Goal: Task Accomplishment & Management: Manage account settings

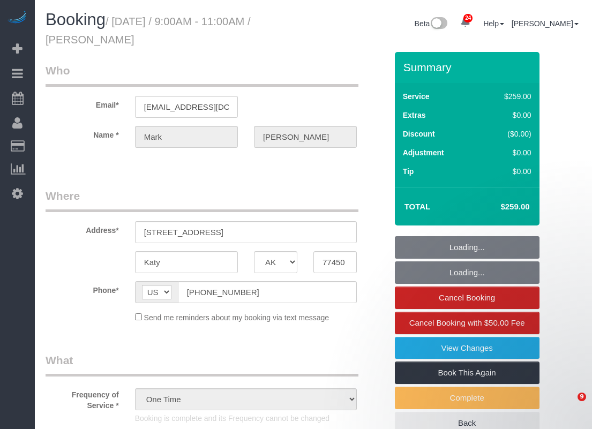
select select "[GEOGRAPHIC_DATA]"
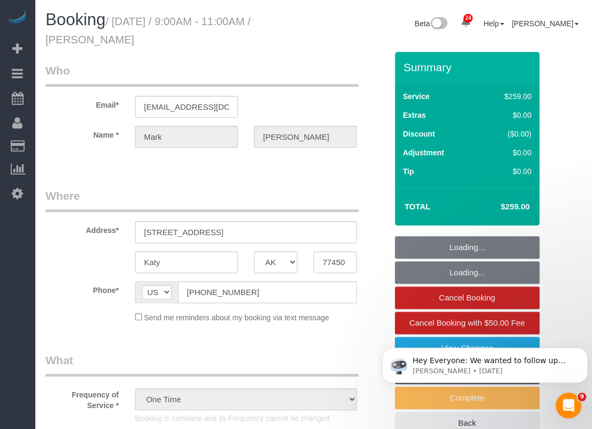
select select "string:fspay-d99e0114-994f-4ee6-b6db-05304be8d4e9"
select select "3"
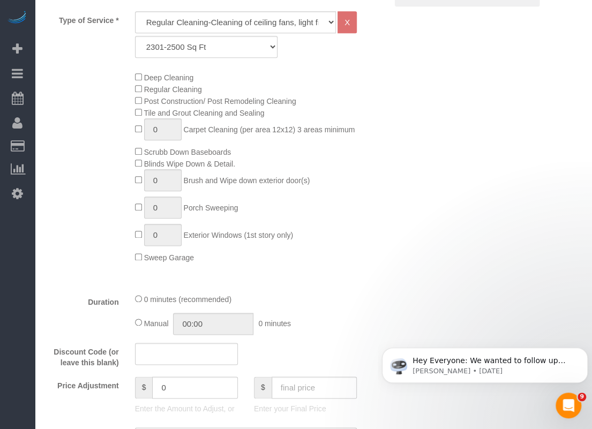
select select "object:1806"
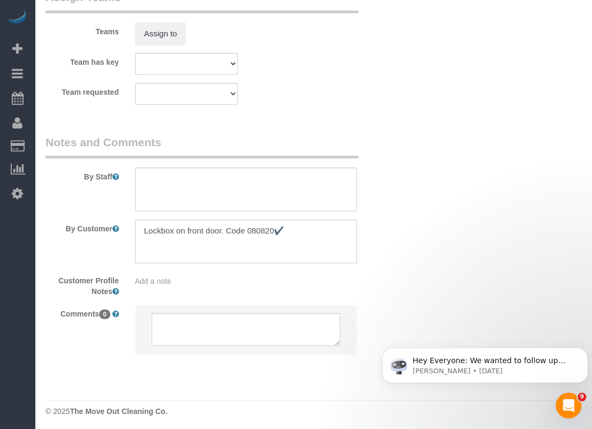
scroll to position [1233, 0]
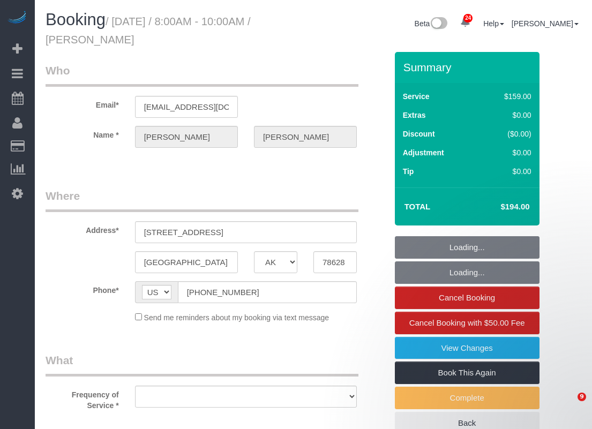
select select "[GEOGRAPHIC_DATA]"
select select "string:fspay-cddb42bb-ebe6-455a-8df0-b172d934cf48"
select select "object:7887"
select select "3"
select select "spot127"
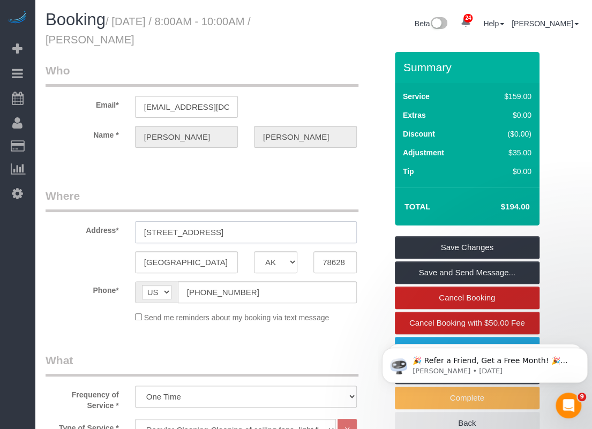
click at [282, 240] on input "[STREET_ADDRESS]" at bounding box center [246, 232] width 222 height 22
click at [286, 235] on input "[STREET_ADDRESS]" at bounding box center [246, 232] width 222 height 22
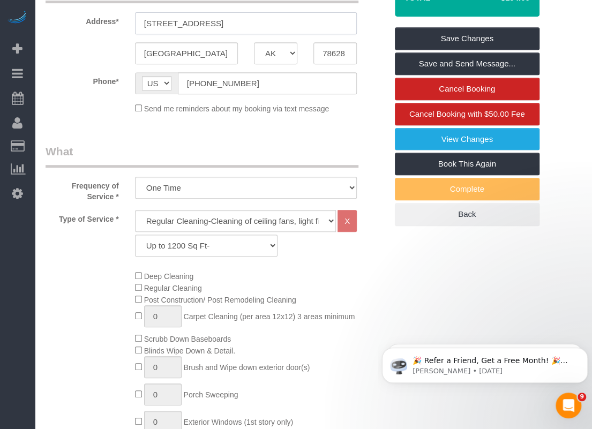
scroll to position [268, 0]
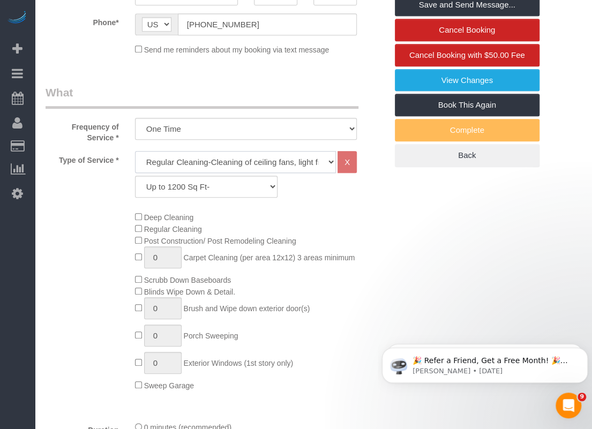
click at [245, 162] on select "Regular Cleaning-Cleaning of ceiling fans, light fixtures, windowsills, dust ba…" at bounding box center [235, 162] width 201 height 22
select select "4"
click at [135, 151] on select "Regular Cleaning-Cleaning of ceiling fans, light fixtures, windowsills, dust ba…" at bounding box center [235, 162] width 201 height 22
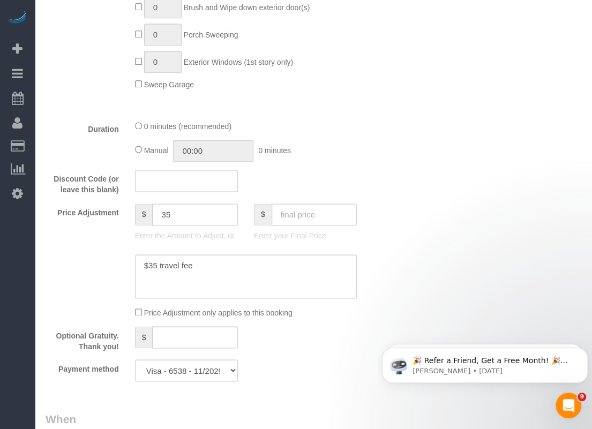
scroll to position [697, 0]
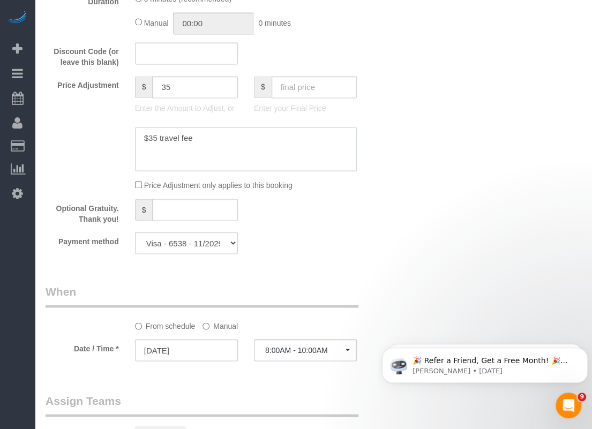
click at [237, 134] on textarea at bounding box center [246, 149] width 222 height 44
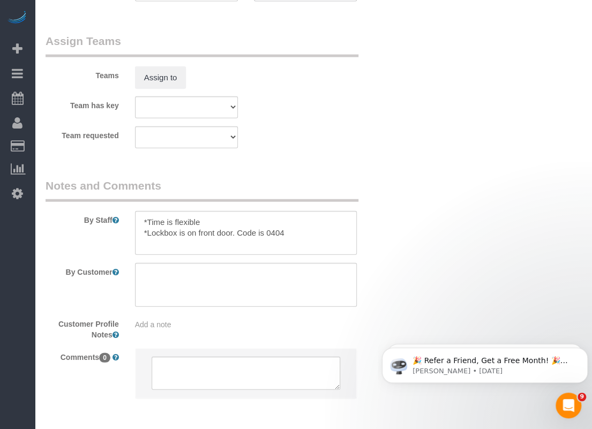
scroll to position [1072, 0]
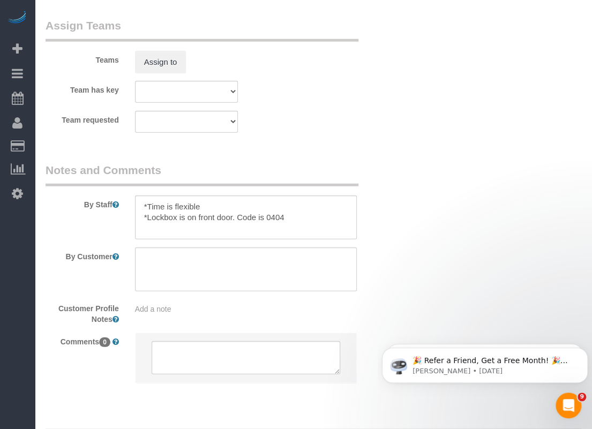
type textarea "$35 travel fee $25 travel fee (has no power)"
click at [293, 216] on textarea at bounding box center [246, 218] width 222 height 44
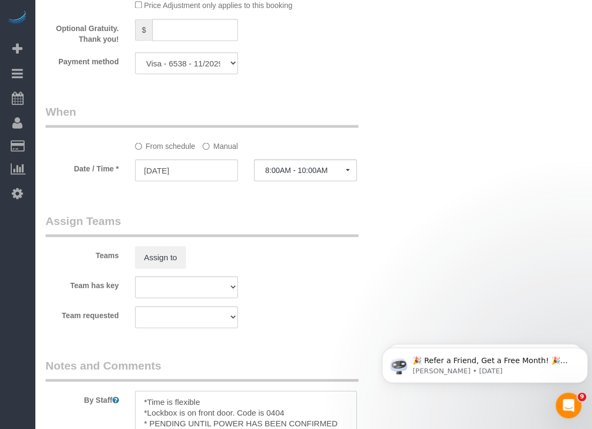
scroll to position [804, 0]
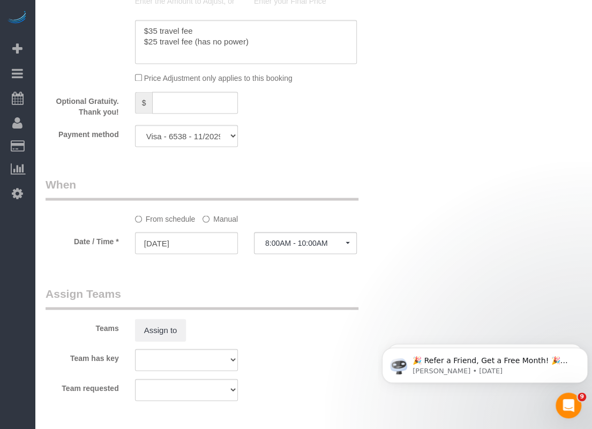
type textarea "*Time is flexible *Lockbox is on front door. Code is 0404 * PENDING UNTIL POWER…"
click at [193, 249] on input "[DATE]" at bounding box center [186, 243] width 103 height 22
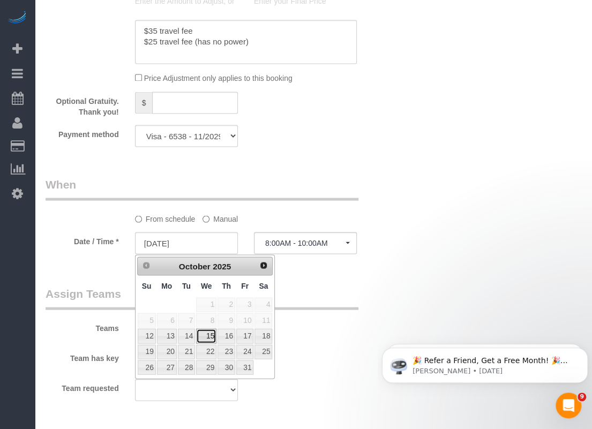
click at [212, 339] on link "15" at bounding box center [206, 335] width 20 height 14
type input "[DATE]"
select select "spot143"
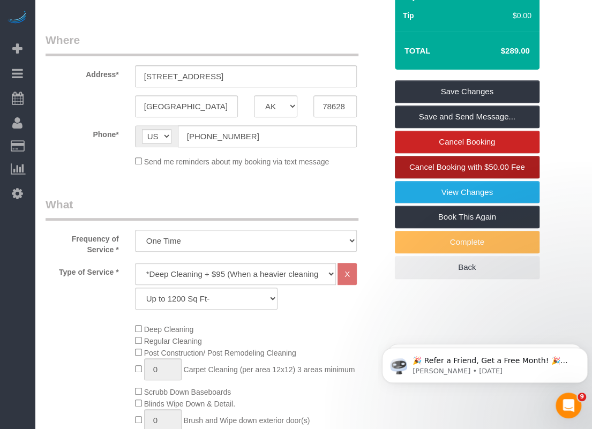
scroll to position [54, 0]
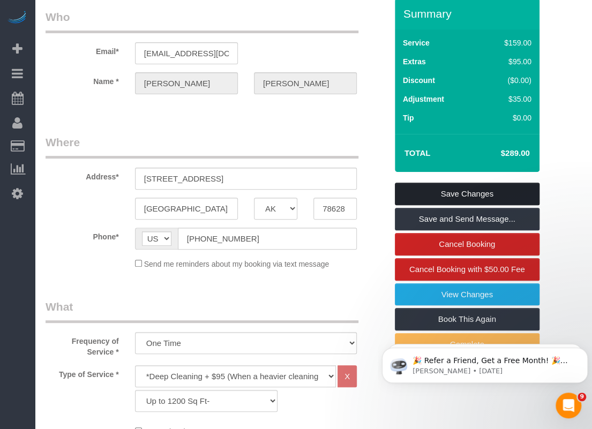
click at [479, 192] on link "Save Changes" at bounding box center [467, 194] width 145 height 23
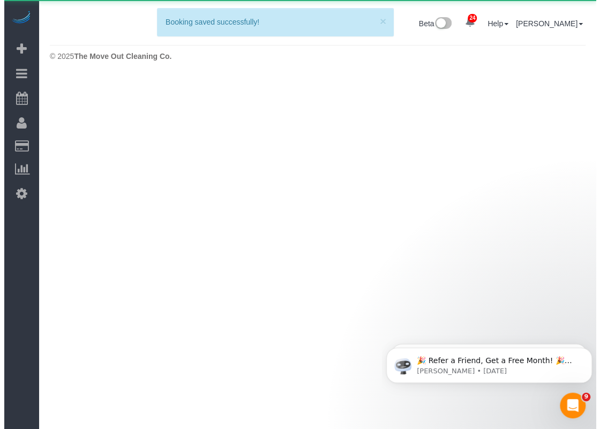
scroll to position [0, 0]
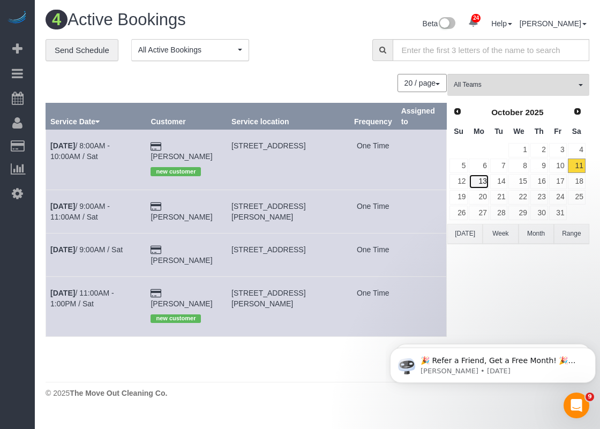
click at [480, 178] on link "13" at bounding box center [479, 181] width 20 height 14
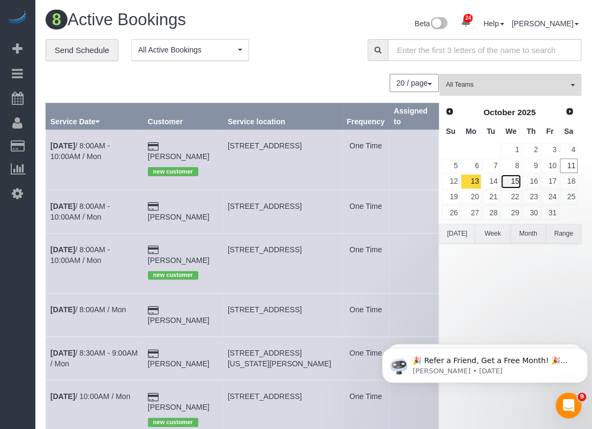
click at [519, 182] on link "15" at bounding box center [510, 181] width 20 height 14
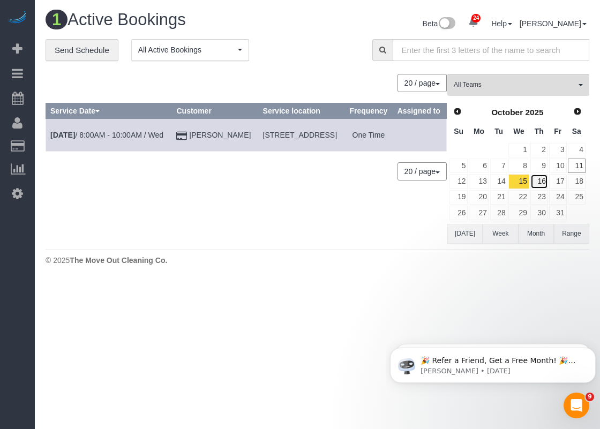
click at [538, 181] on link "16" at bounding box center [539, 181] width 18 height 14
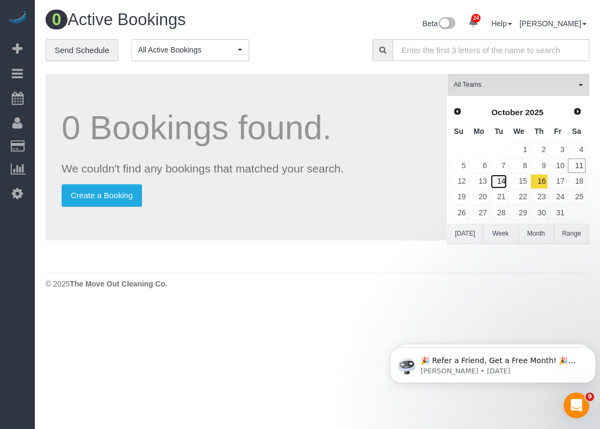
click at [504, 185] on link "14" at bounding box center [499, 181] width 18 height 14
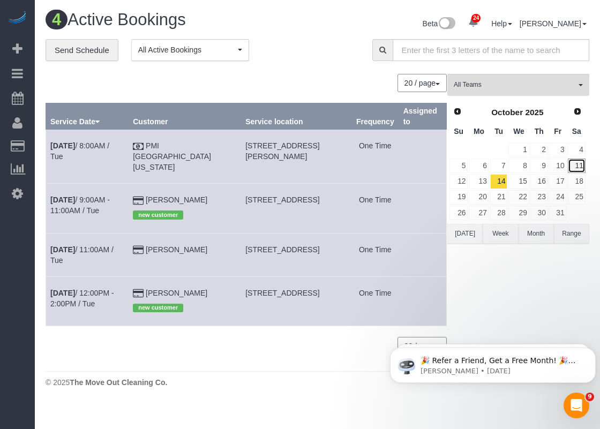
click at [574, 170] on link "11" at bounding box center [577, 166] width 18 height 14
